Goal: Task Accomplishment & Management: Use online tool/utility

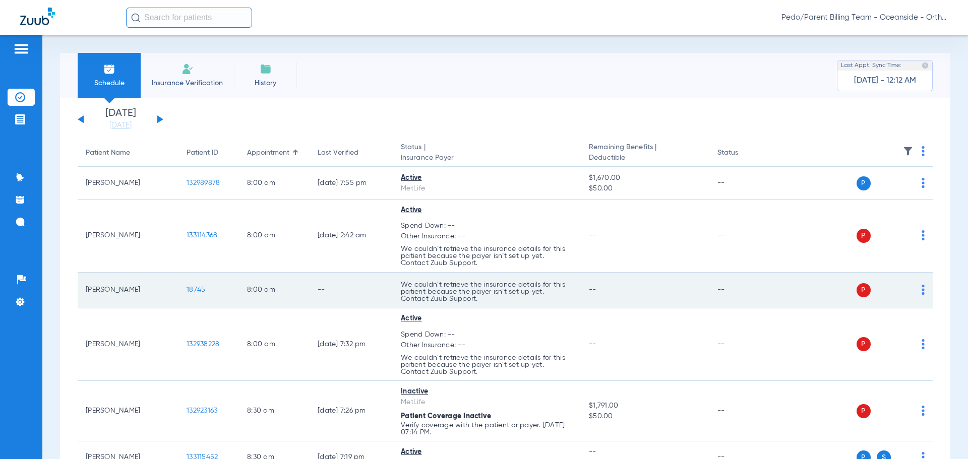
click at [918, 290] on td "P S" at bounding box center [855, 291] width 156 height 36
click at [922, 289] on img at bounding box center [923, 290] width 3 height 10
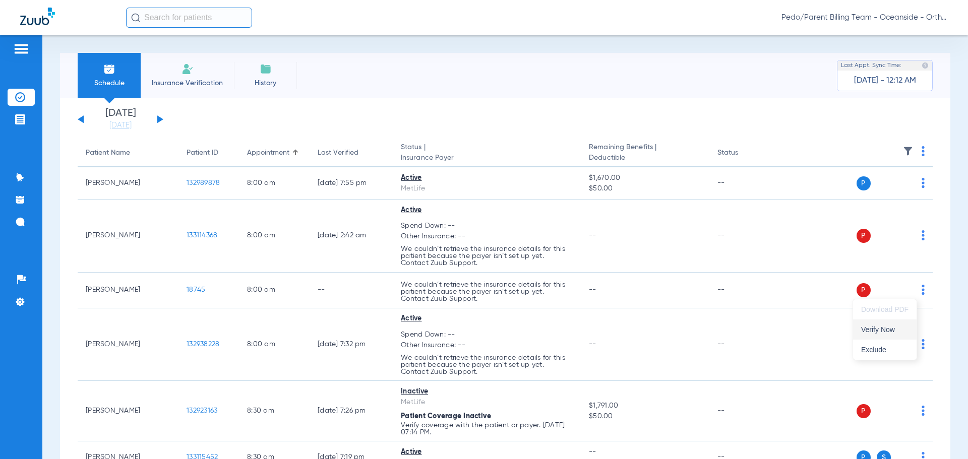
click at [882, 331] on span "Verify Now" at bounding box center [884, 329] width 47 height 7
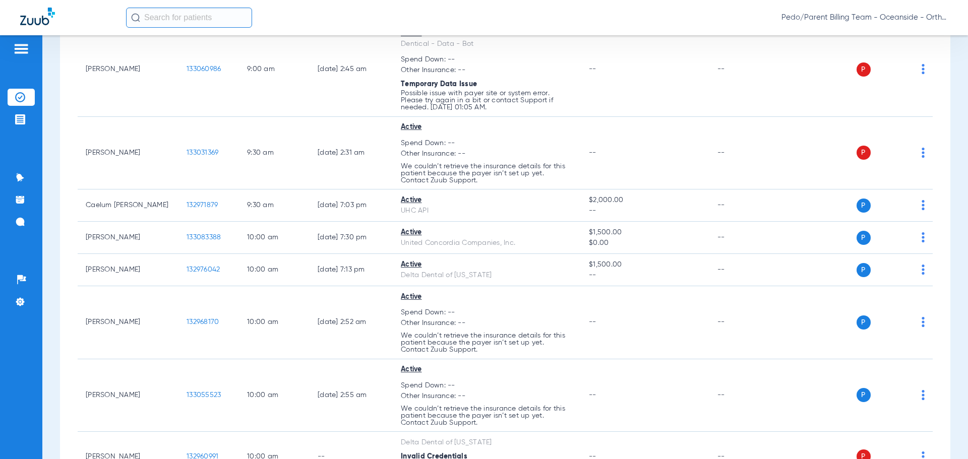
scroll to position [655, 0]
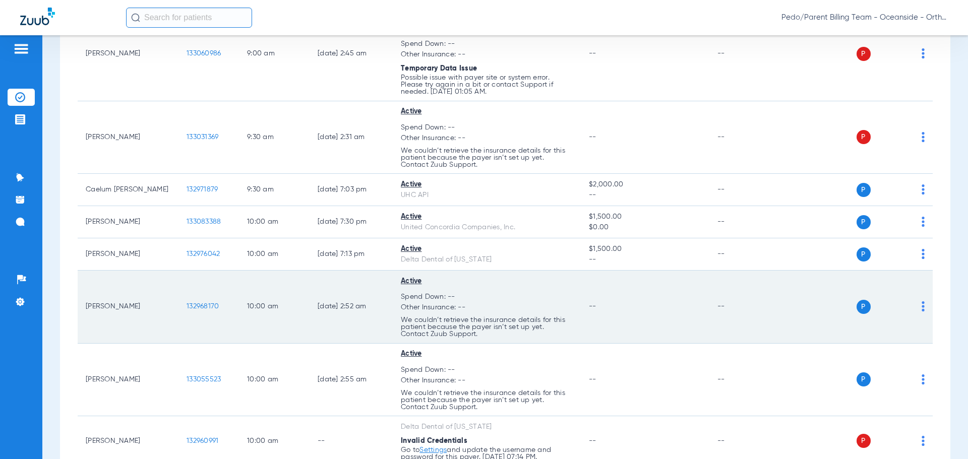
click at [919, 306] on td "P S" at bounding box center [855, 307] width 156 height 73
click at [922, 306] on img at bounding box center [923, 306] width 3 height 10
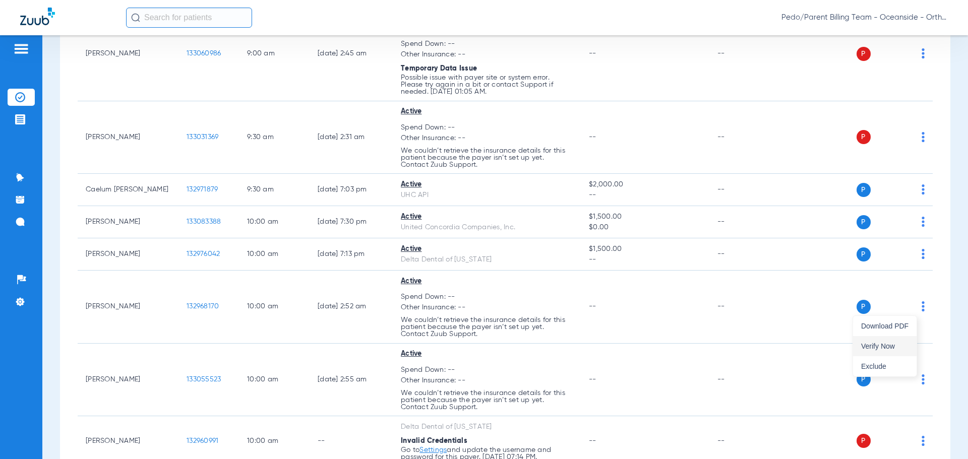
click at [880, 346] on span "Verify Now" at bounding box center [884, 346] width 47 height 7
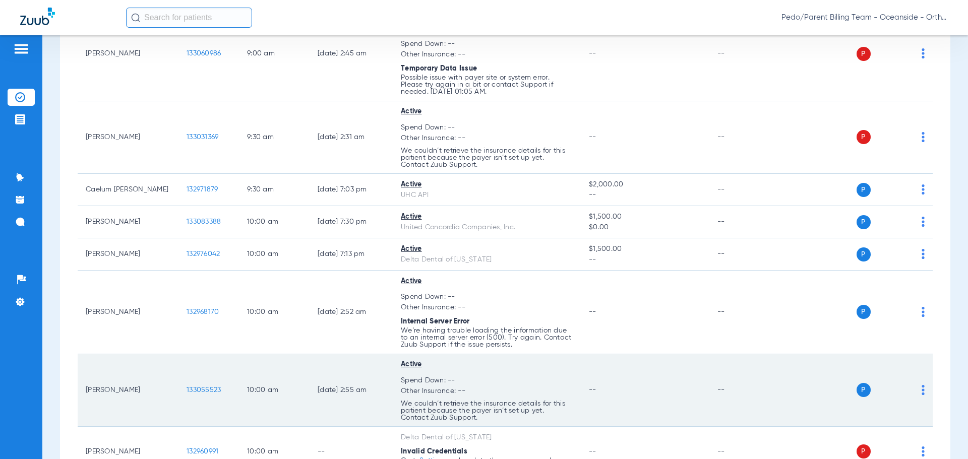
click at [917, 388] on td "P S" at bounding box center [855, 390] width 156 height 73
click at [908, 393] on div "P S" at bounding box center [851, 390] width 148 height 14
click at [914, 391] on div "P S" at bounding box center [851, 390] width 148 height 14
click at [922, 389] on img at bounding box center [923, 390] width 3 height 10
click at [889, 355] on span "Verify Now" at bounding box center [884, 357] width 47 height 7
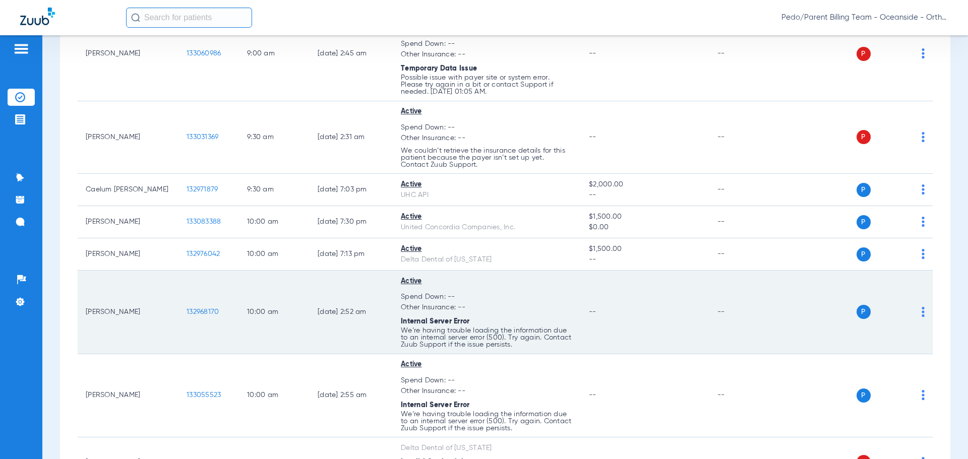
click at [913, 313] on div "P S" at bounding box center [851, 312] width 148 height 14
click at [917, 312] on td "P S" at bounding box center [855, 313] width 156 height 84
click at [922, 312] on img at bounding box center [923, 312] width 3 height 10
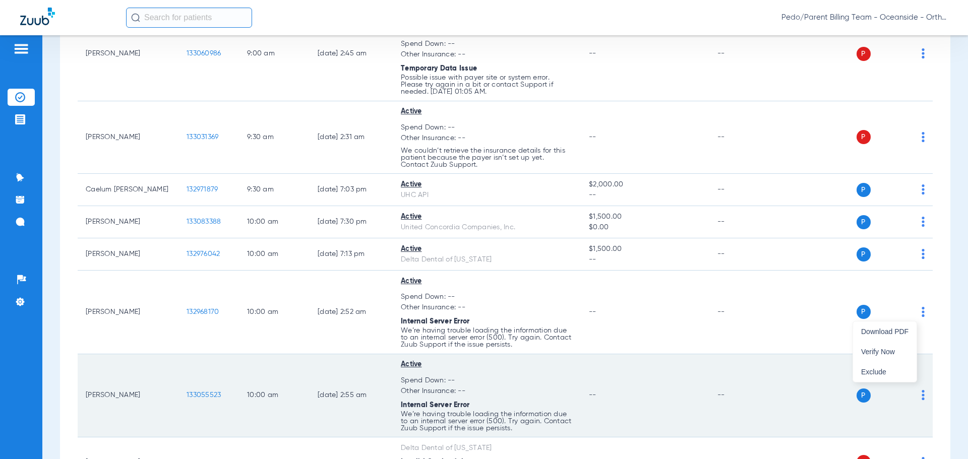
click at [882, 352] on span "Verify Now" at bounding box center [884, 351] width 47 height 7
click at [917, 396] on td "P S" at bounding box center [855, 396] width 156 height 84
click at [922, 396] on img at bounding box center [923, 395] width 3 height 10
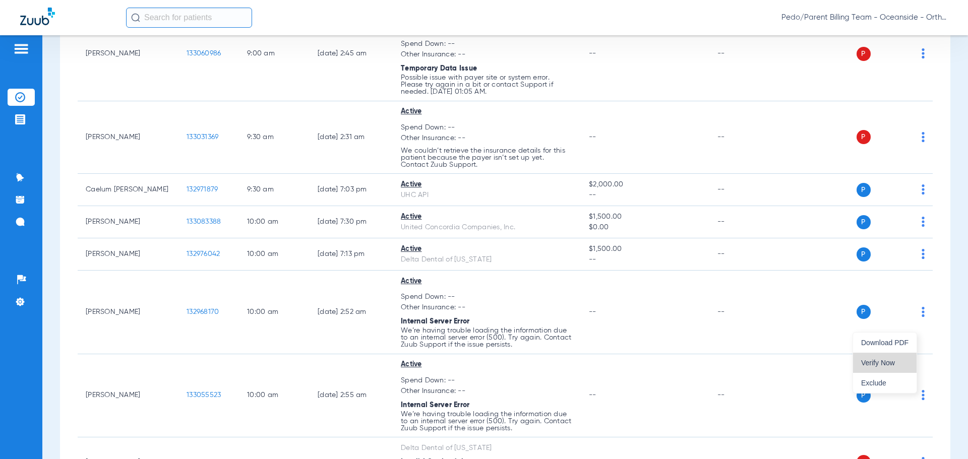
click at [893, 369] on button "Verify Now" at bounding box center [885, 363] width 64 height 20
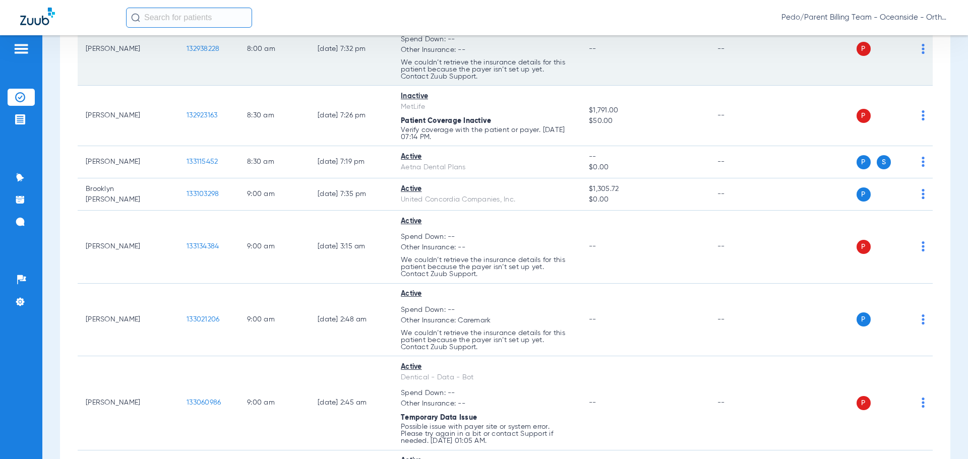
scroll to position [303, 0]
